Goal: Task Accomplishment & Management: Manage account settings

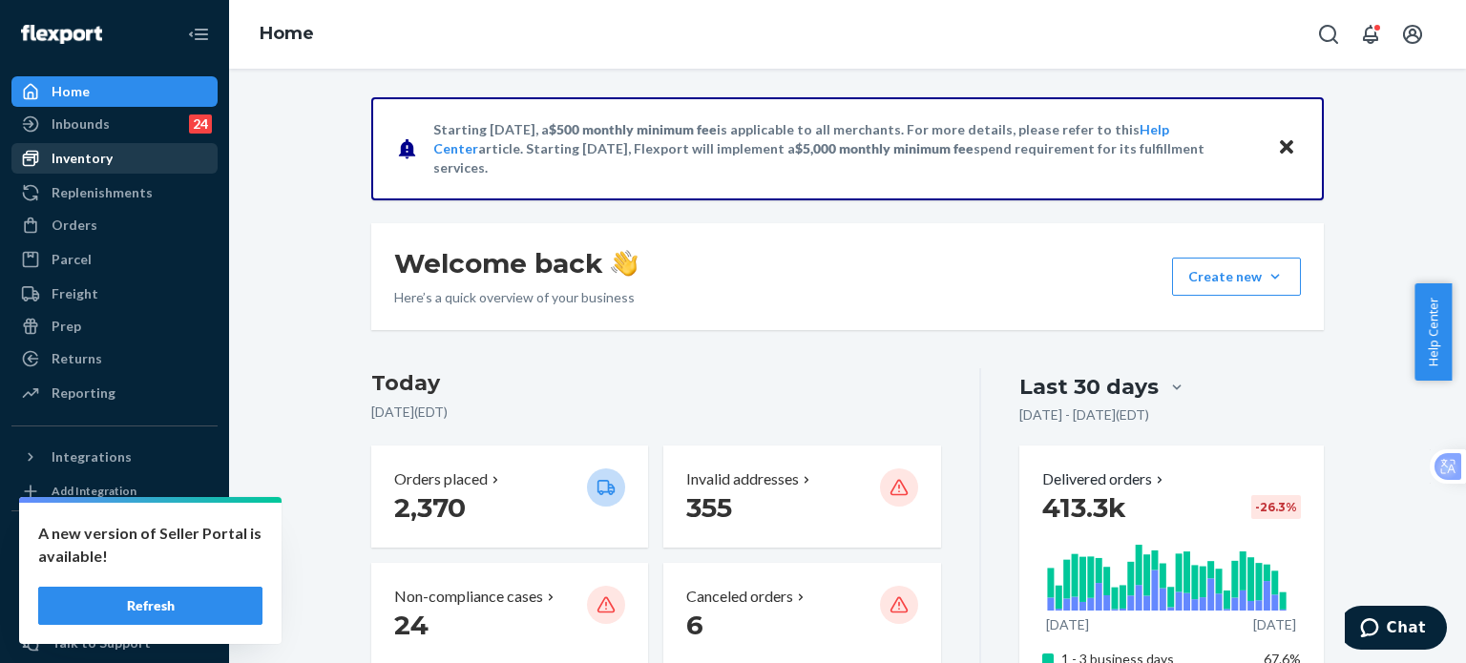
click at [93, 157] on div "Inventory" at bounding box center [82, 158] width 61 height 19
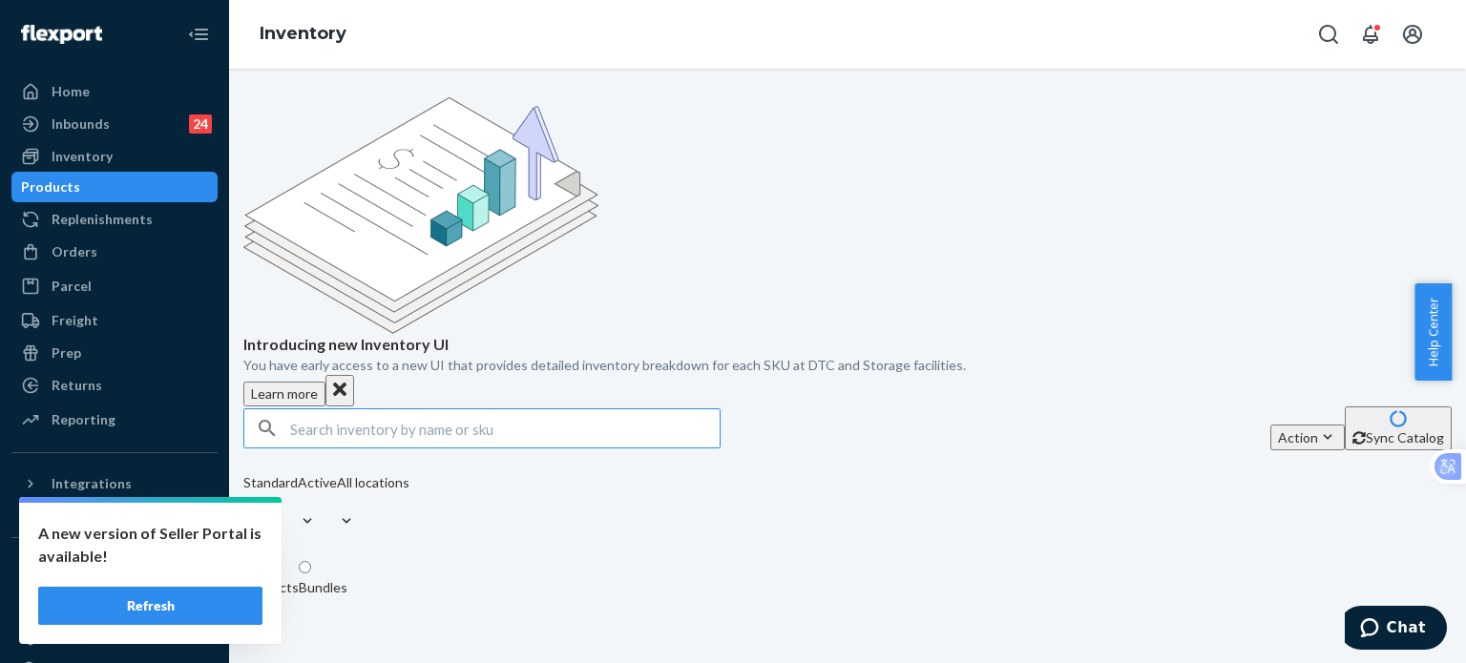
click at [382, 409] on input "text" at bounding box center [505, 428] width 430 height 38
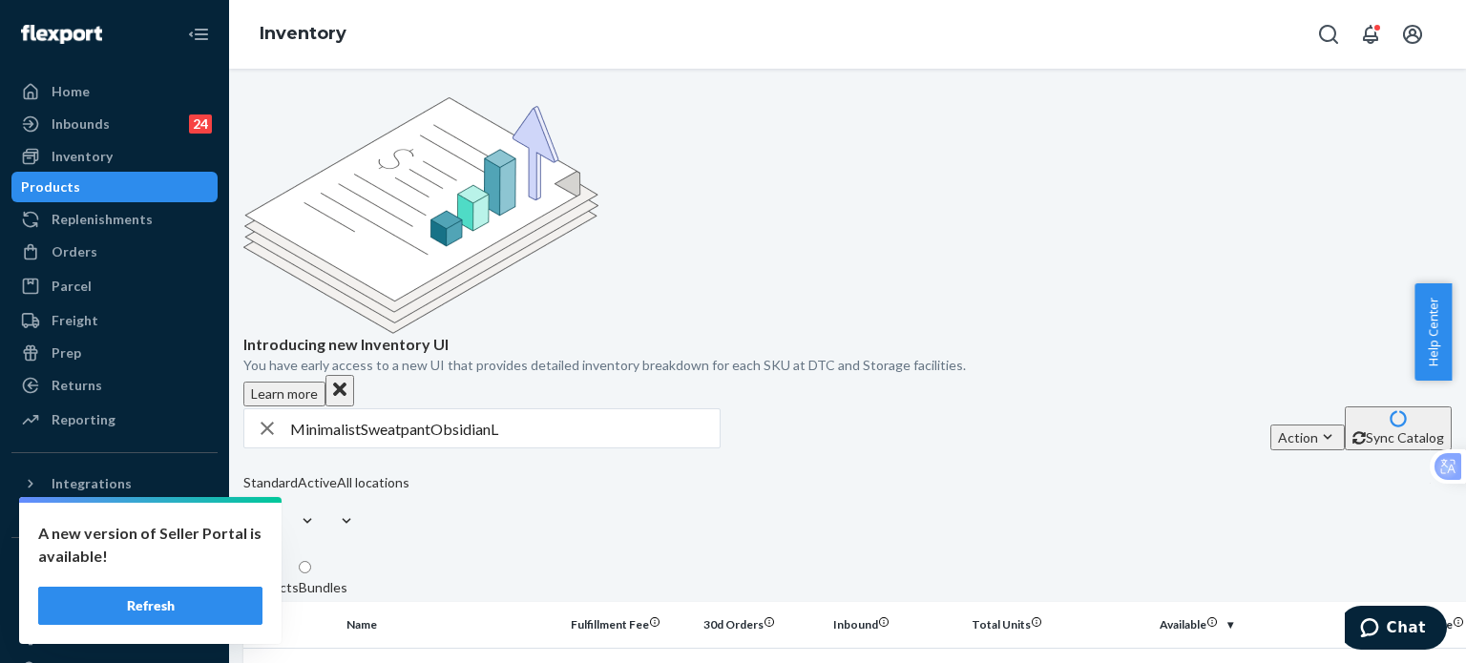
click at [367, 409] on input "MinimalistSweatpantObsidianL" at bounding box center [505, 428] width 430 height 38
click at [373, 409] on input "MinimalistSweatpantObsidianL" at bounding box center [505, 428] width 430 height 38
click at [447, 409] on input "Minimalist SweatpantObsidianL" at bounding box center [505, 428] width 430 height 38
click at [451, 409] on input "Minimalist SweatpantObsidianL" at bounding box center [505, 428] width 430 height 38
click at [511, 409] on input "Minimalist Sweatpant ObsidianL" at bounding box center [505, 428] width 430 height 38
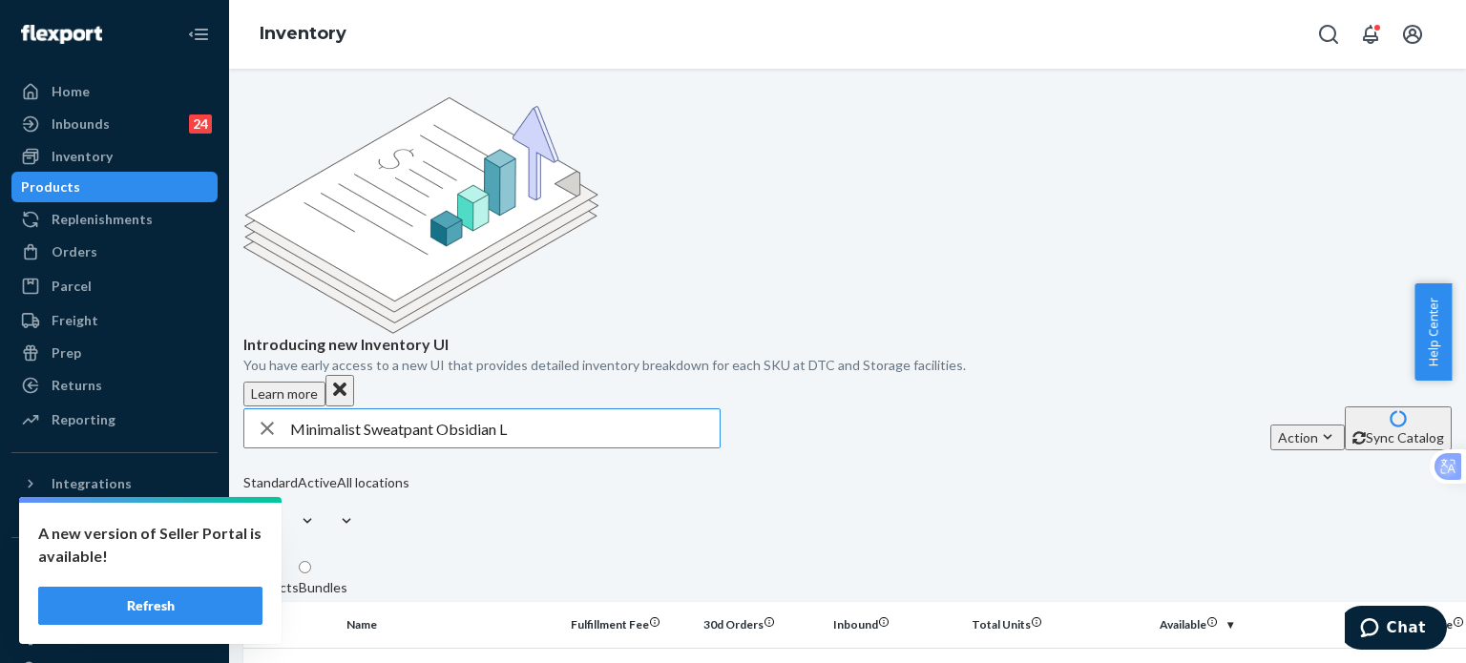
drag, startPoint x: 570, startPoint y: 285, endPoint x: 535, endPoint y: 294, distance: 35.4
click at [568, 409] on input "Minimalist Sweatpant Obsidian L" at bounding box center [505, 428] width 430 height 38
drag, startPoint x: 537, startPoint y: 278, endPoint x: 244, endPoint y: 275, distance: 293.1
click at [205, 279] on div "Home Inbounds 24 Shipping Plans Problems 24 Inventory Products Replenishments O…" at bounding box center [733, 331] width 1466 height 663
paste input "HoodieOrchid"
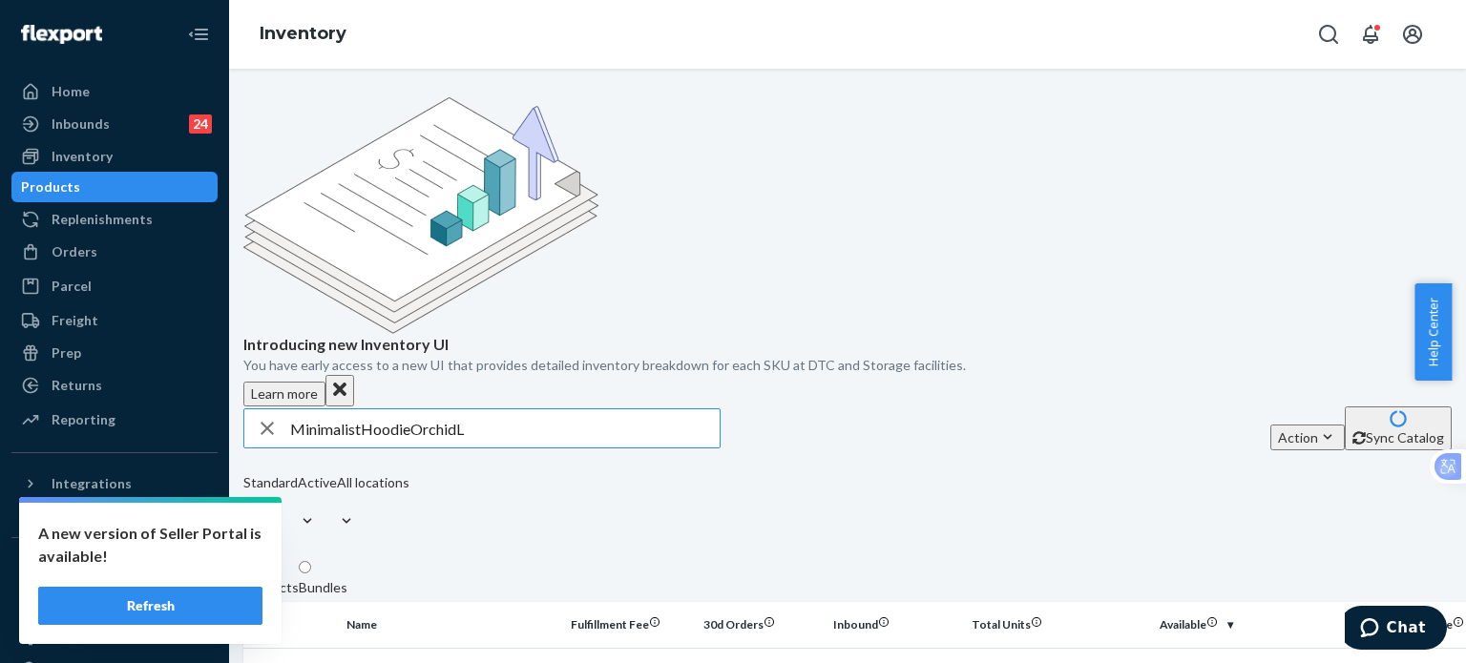
click at [376, 409] on input "MinimalistHoodieOrchidL" at bounding box center [505, 428] width 430 height 38
click at [428, 409] on input "Minimalist HoodieOrchidL" at bounding box center [505, 428] width 430 height 38
click at [475, 409] on input "Minimalist Hoodie OrchidL" at bounding box center [505, 428] width 430 height 38
type input "Minimalist Hoodie Orchid L"
